Goal: Information Seeking & Learning: Find specific fact

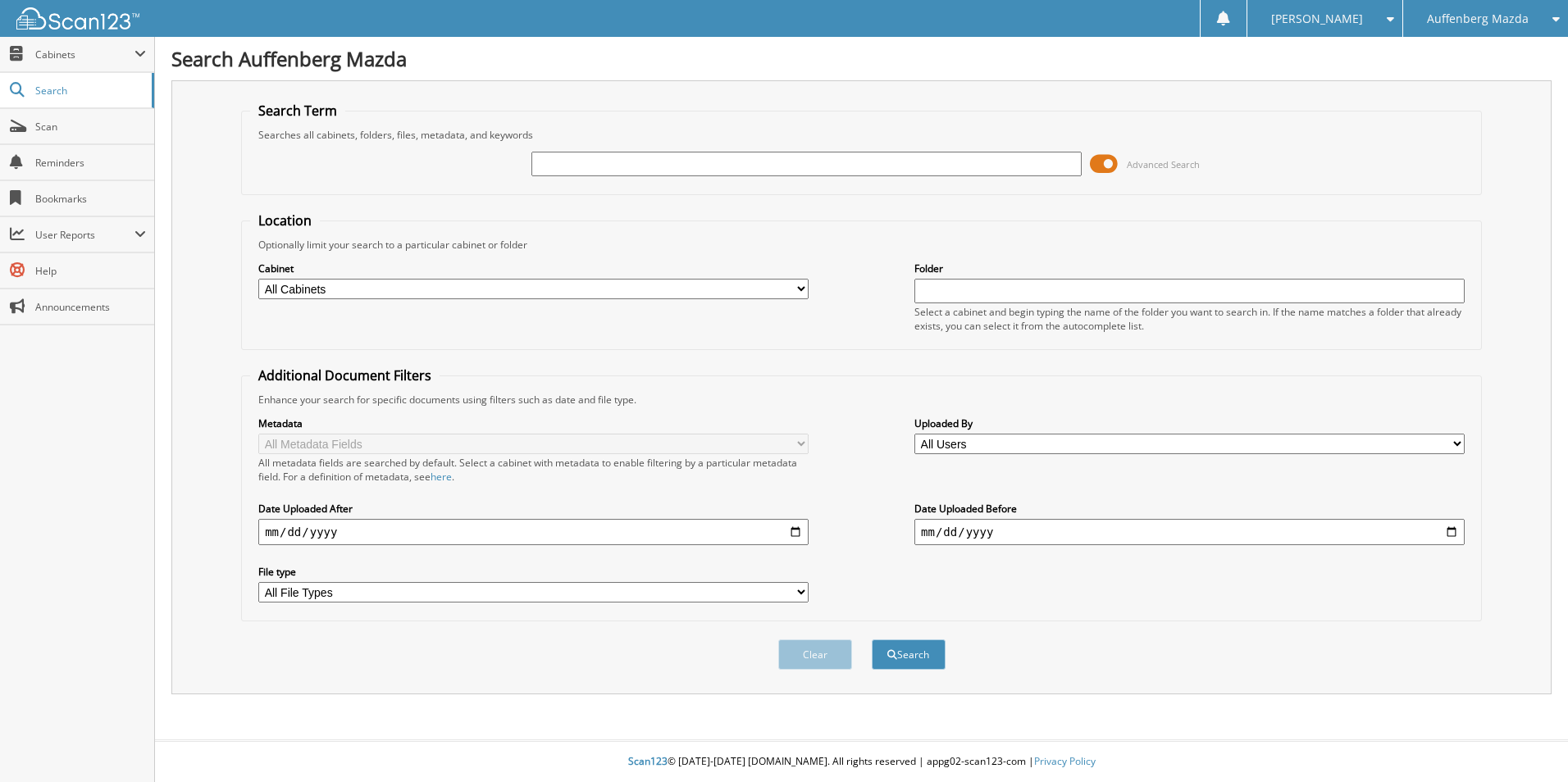
click at [753, 158] on input "text" at bounding box center [806, 163] width 551 height 24
type input "PZ117638"
click at [872, 639] on button "Search" at bounding box center [909, 654] width 74 height 30
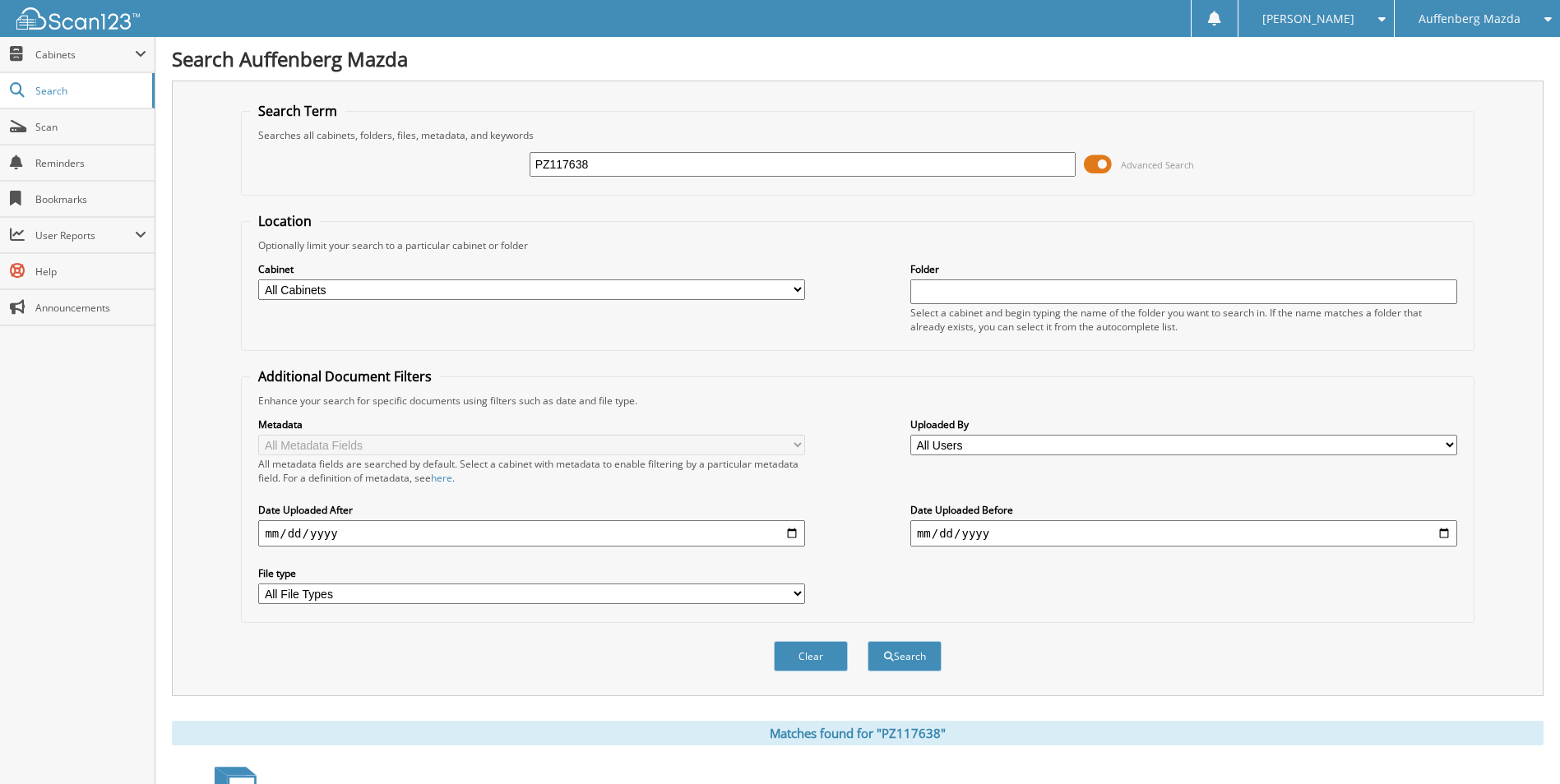
click at [1107, 161] on span at bounding box center [1098, 163] width 28 height 24
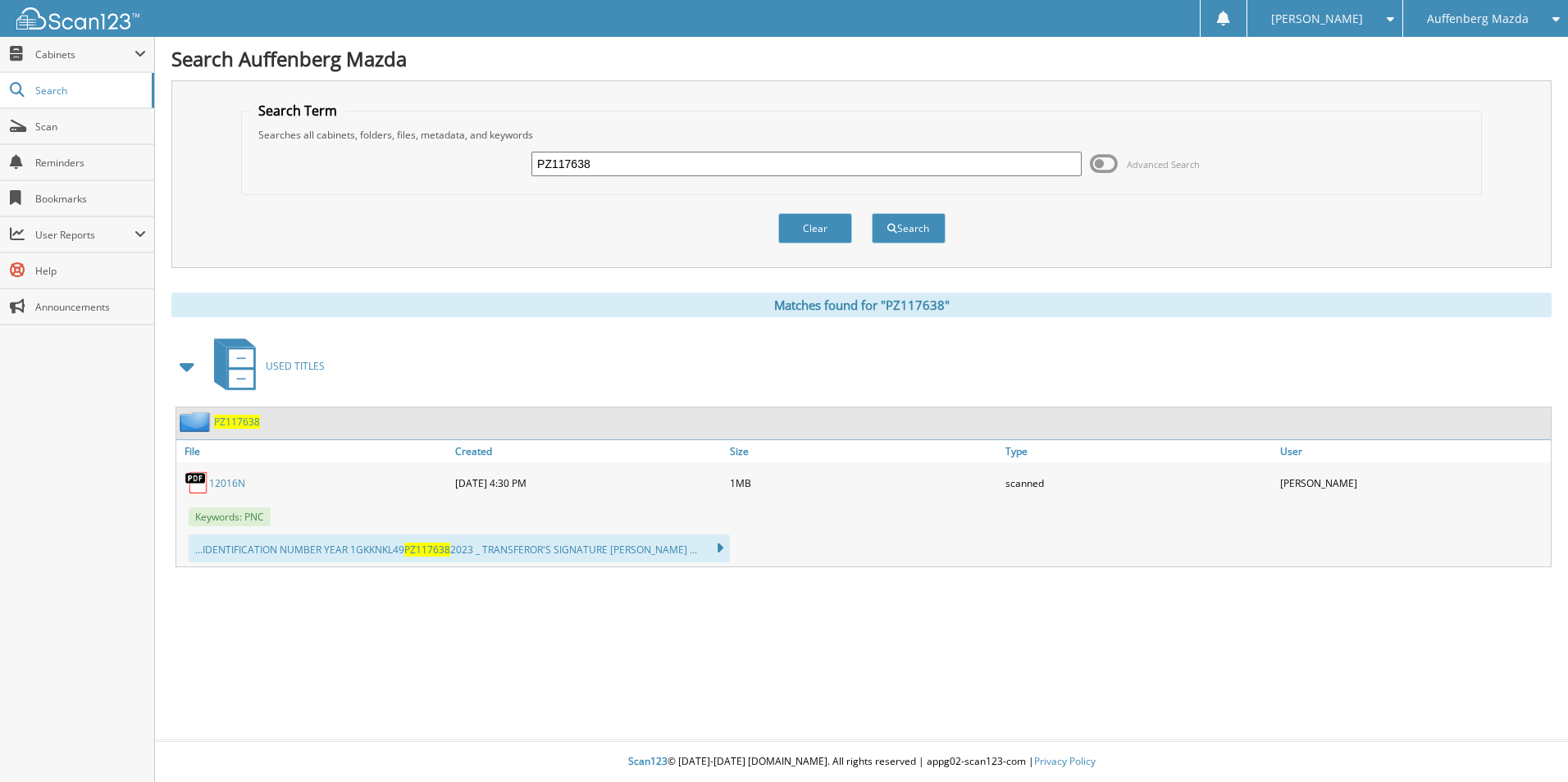
click at [958, 166] on input "PZ117638" at bounding box center [806, 163] width 551 height 24
click at [239, 426] on span "PZ117638" at bounding box center [236, 422] width 46 height 14
